Goal: Navigation & Orientation: Find specific page/section

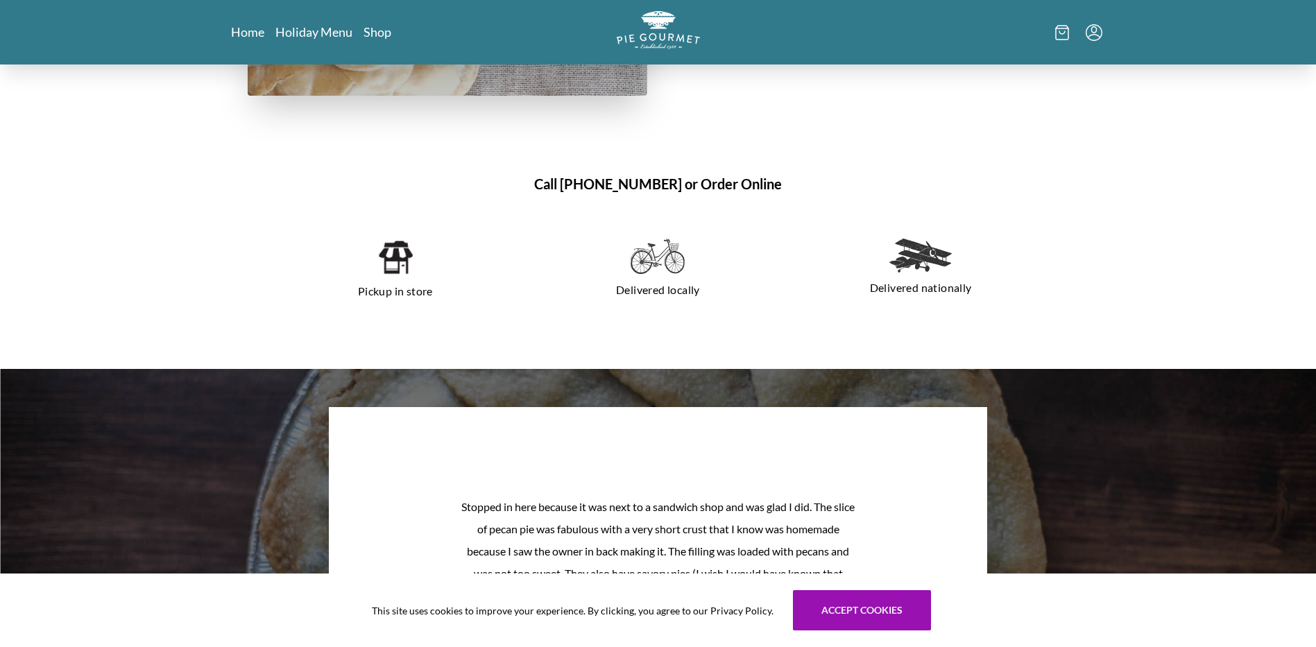
scroll to position [971, 0]
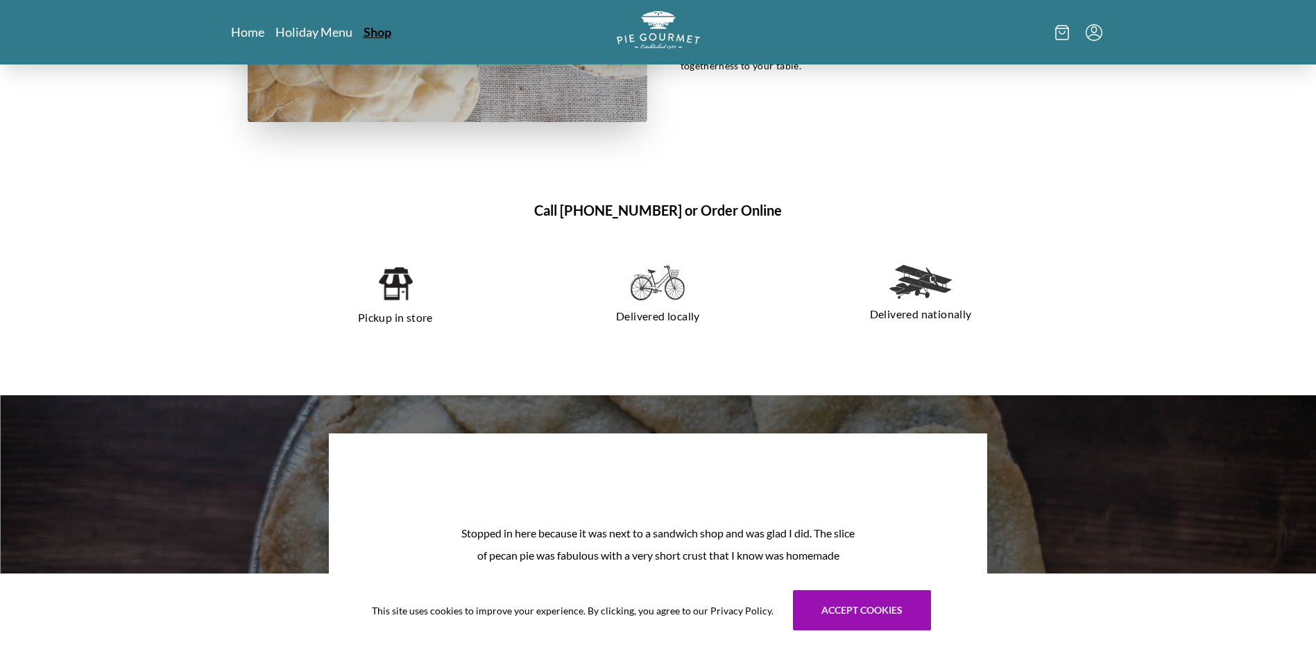
click at [379, 24] on link "Shop" at bounding box center [378, 32] width 28 height 17
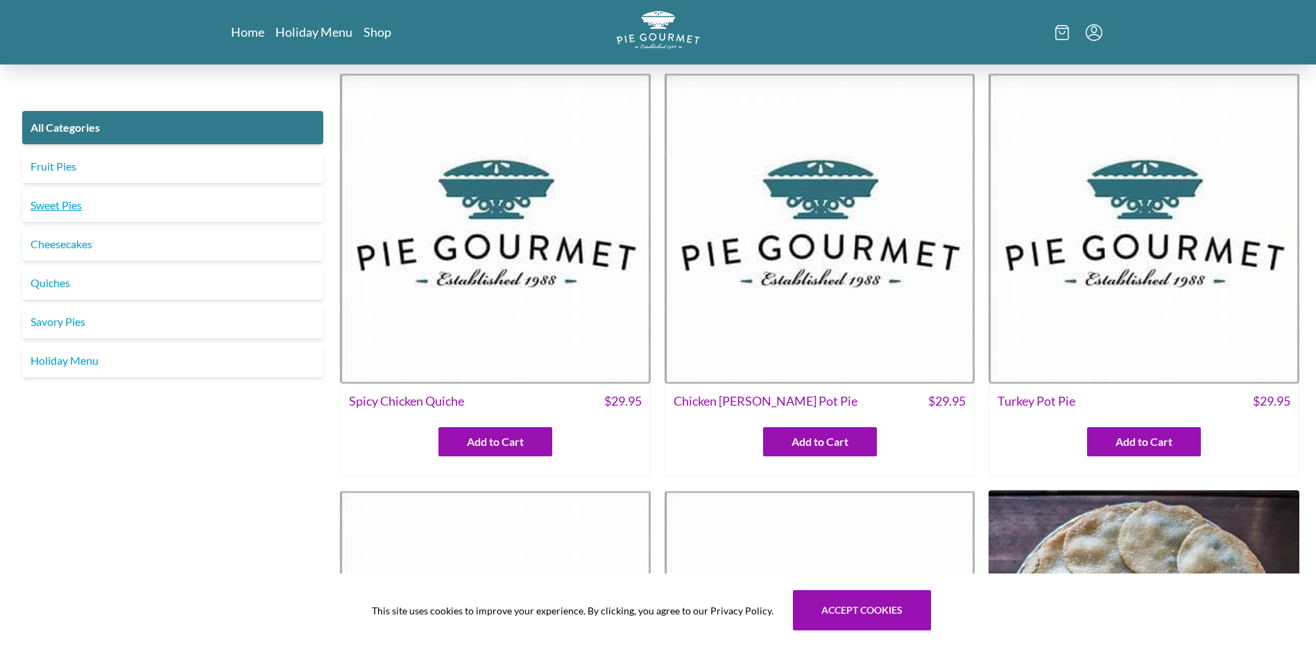
click at [43, 198] on link "Sweet Pies" at bounding box center [172, 205] width 301 height 33
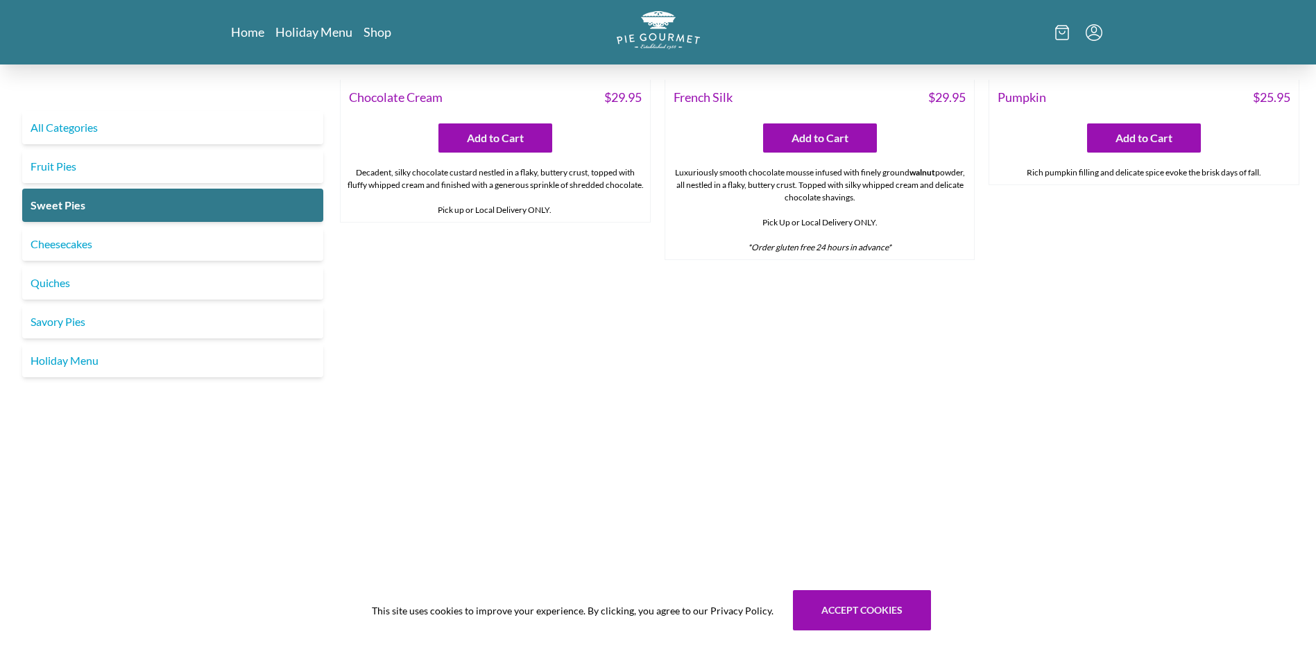
scroll to position [902, 0]
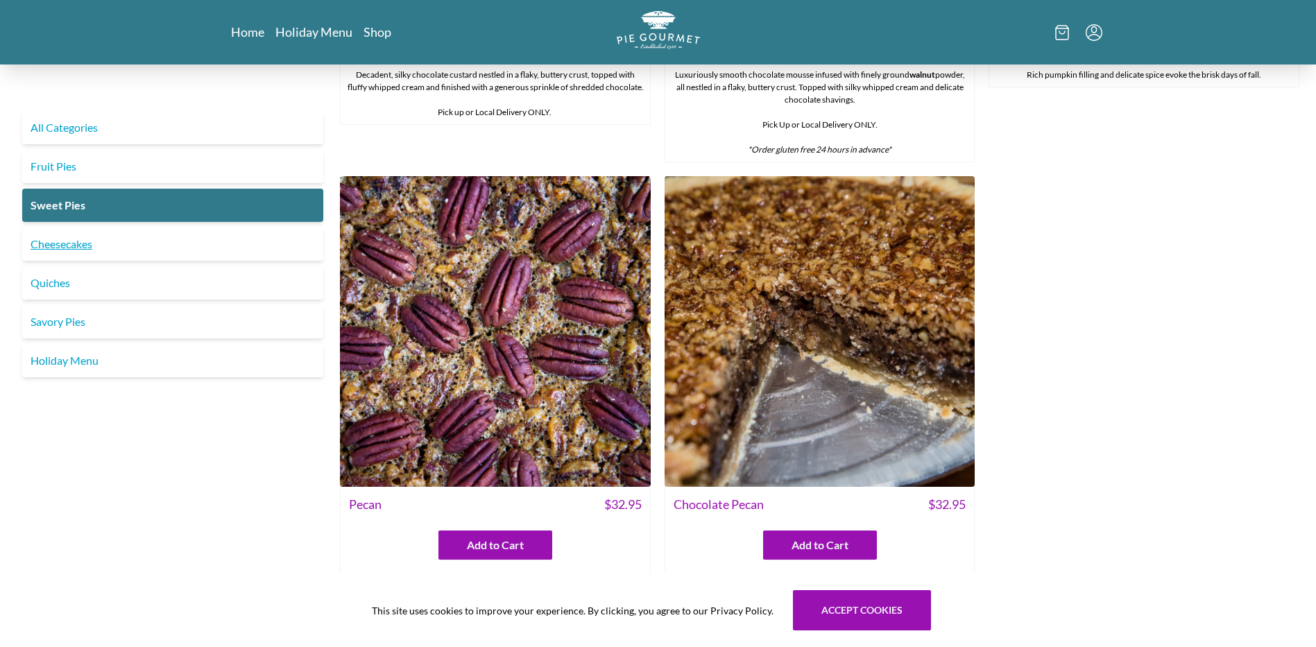
click at [135, 245] on link "Cheesecakes" at bounding box center [172, 244] width 301 height 33
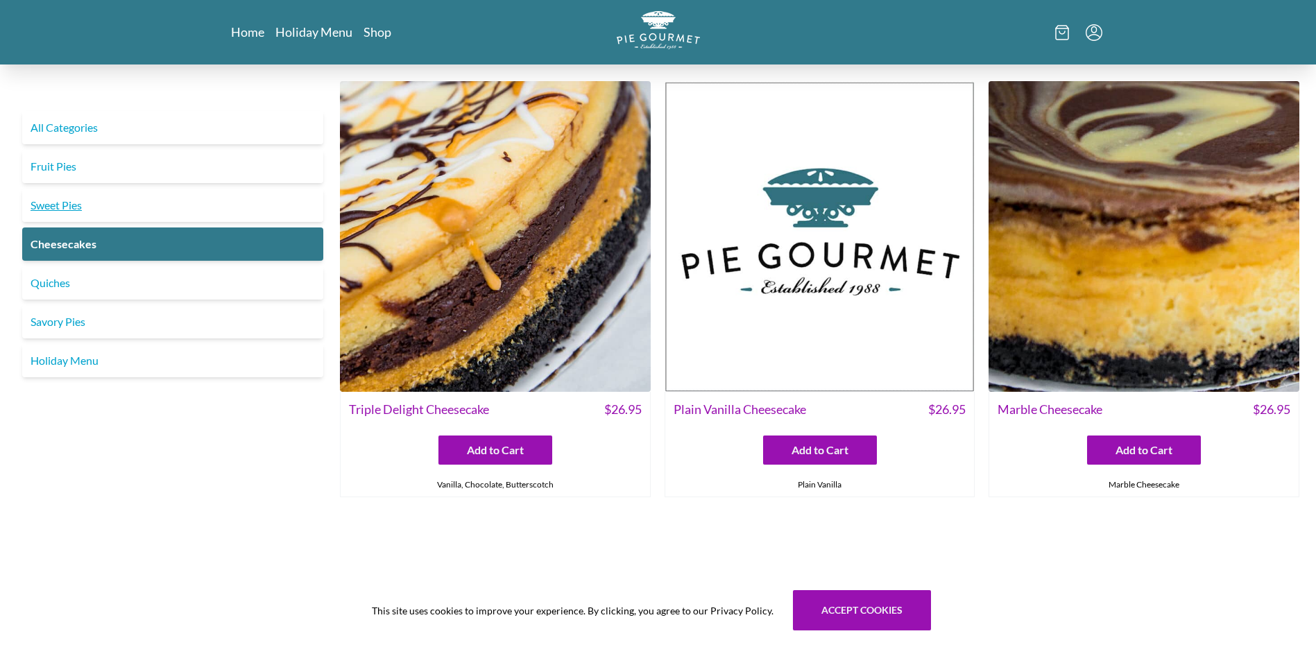
click at [96, 201] on link "Sweet Pies" at bounding box center [172, 205] width 301 height 33
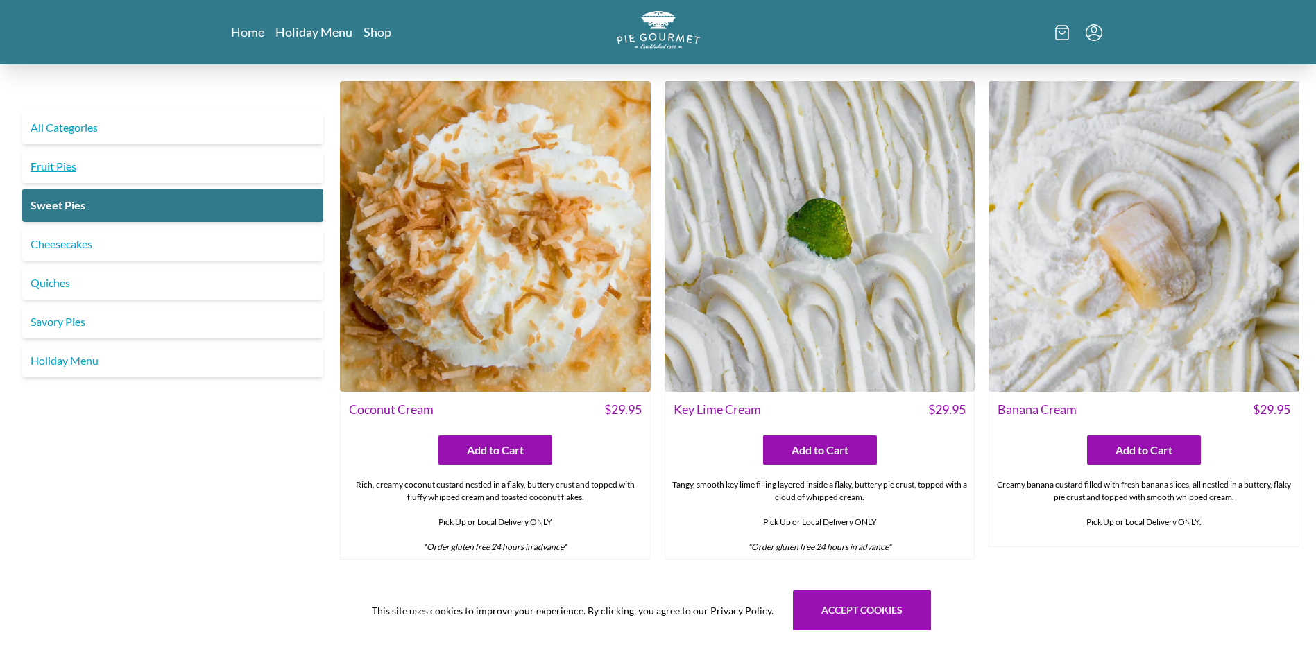
click at [142, 163] on link "Fruit Pies" at bounding box center [172, 166] width 301 height 33
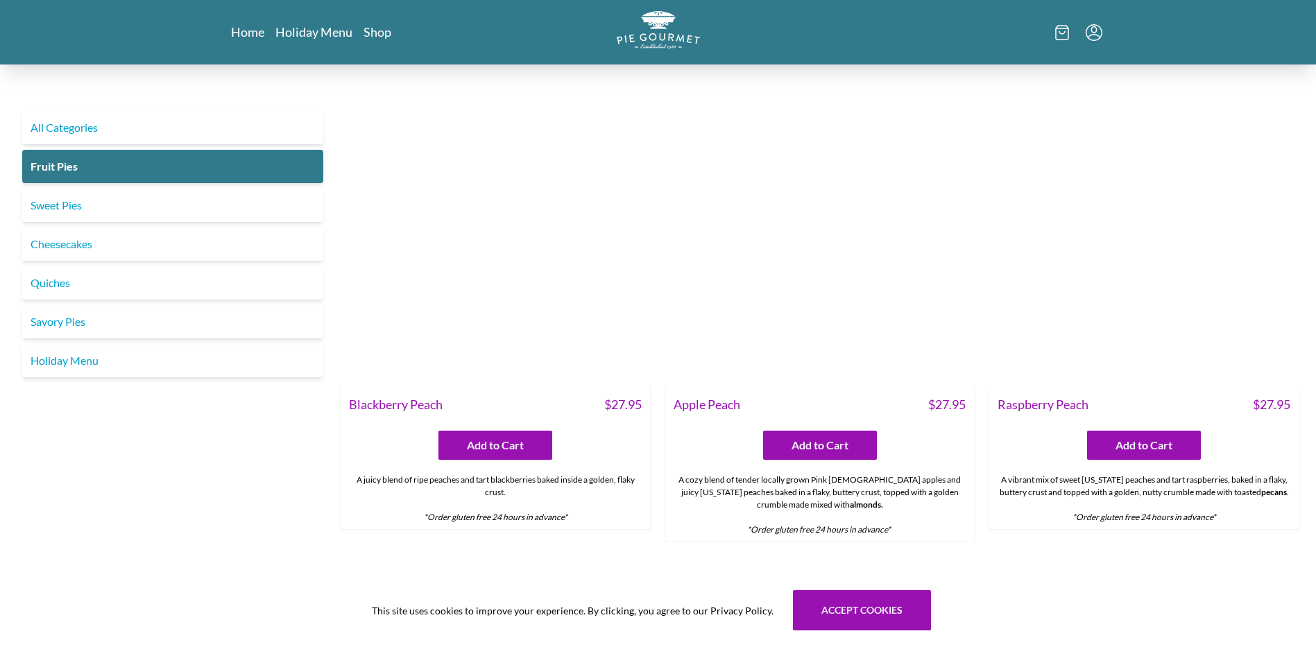
scroll to position [555, 0]
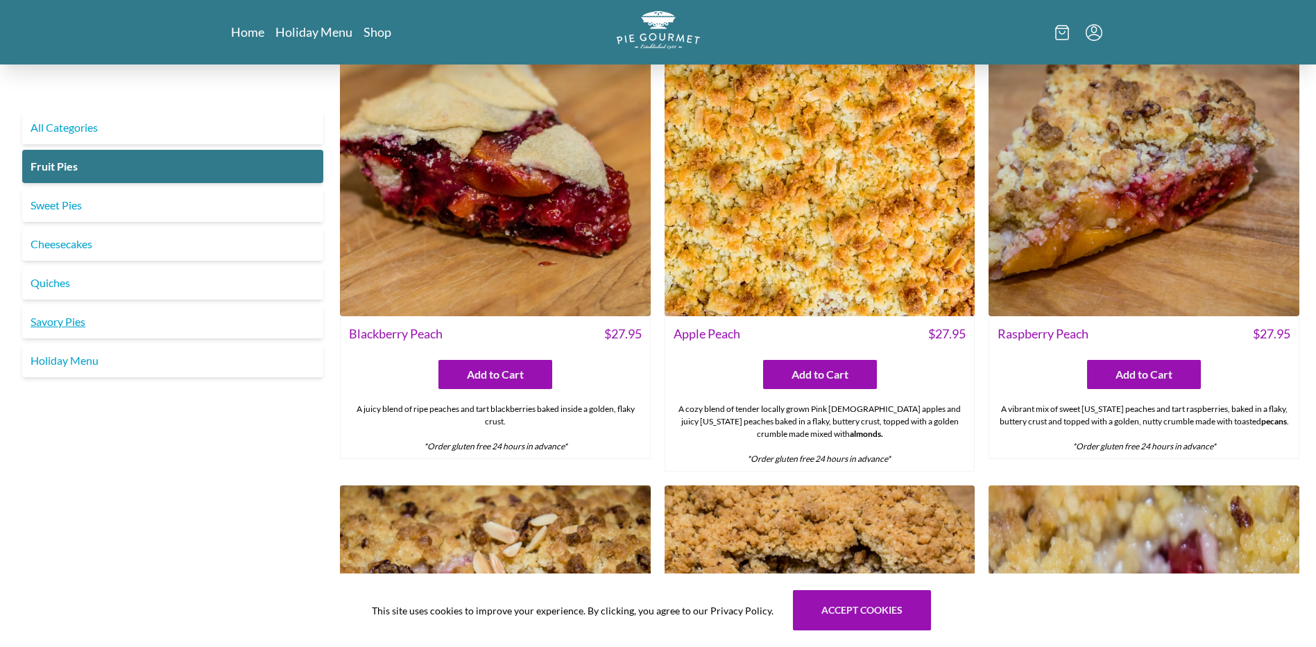
click at [101, 323] on link "Savory Pies" at bounding box center [172, 321] width 301 height 33
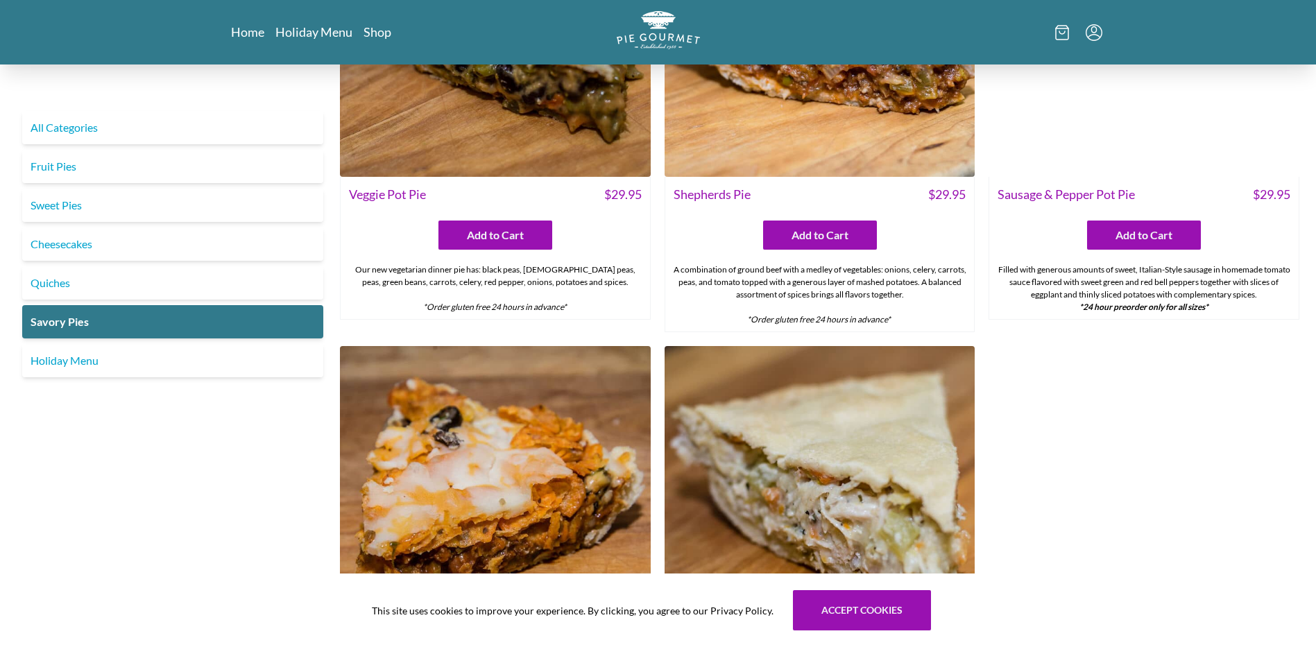
scroll to position [624, 0]
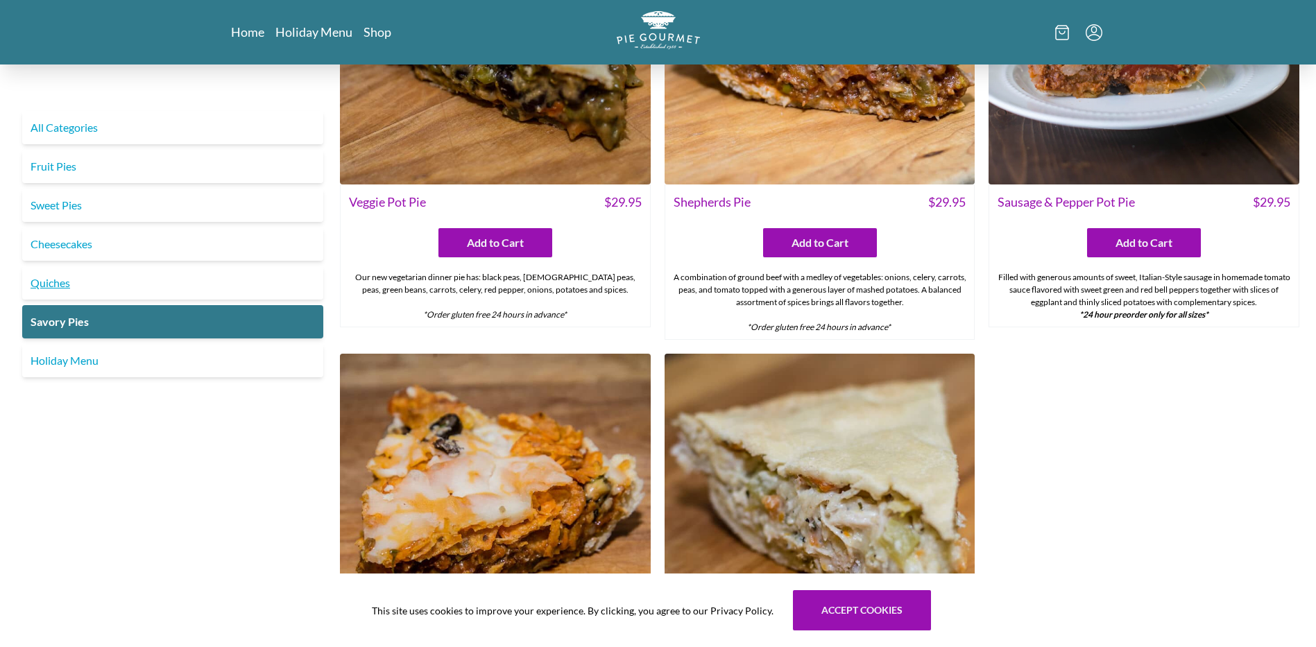
click at [77, 279] on link "Quiches" at bounding box center [172, 282] width 301 height 33
